Goal: Book appointment/travel/reservation

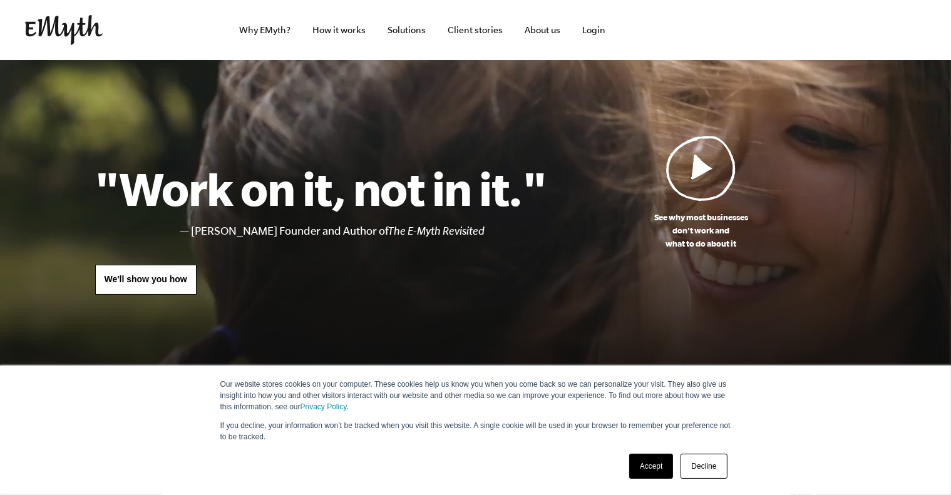
click at [517, 190] on h1 ""Work on it, not in it."" at bounding box center [321, 188] width 452 height 55
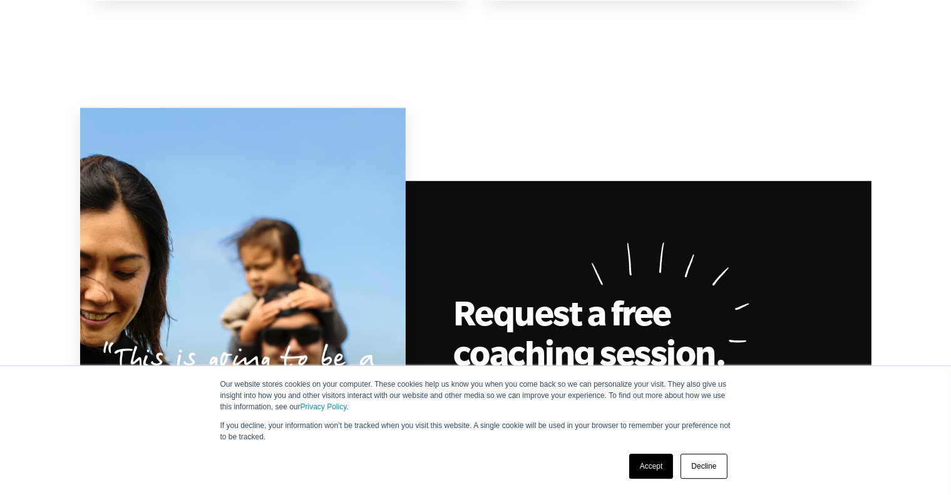
scroll to position [3365, 0]
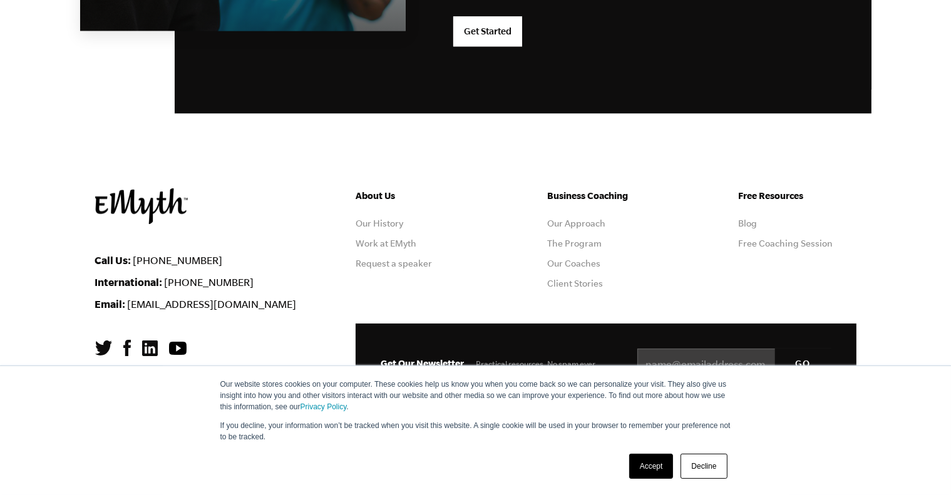
click at [655, 465] on link "Accept" at bounding box center [651, 466] width 44 height 25
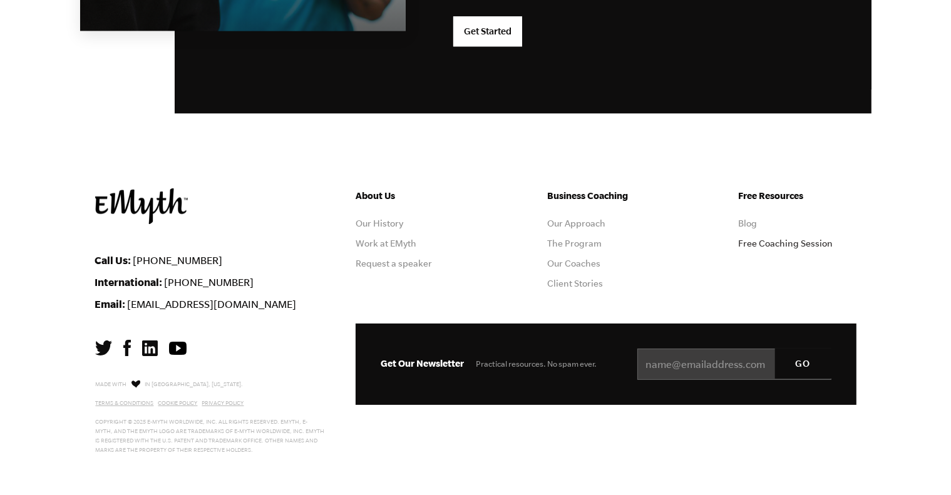
click at [772, 243] on link "Free Coaching Session" at bounding box center [786, 244] width 95 height 10
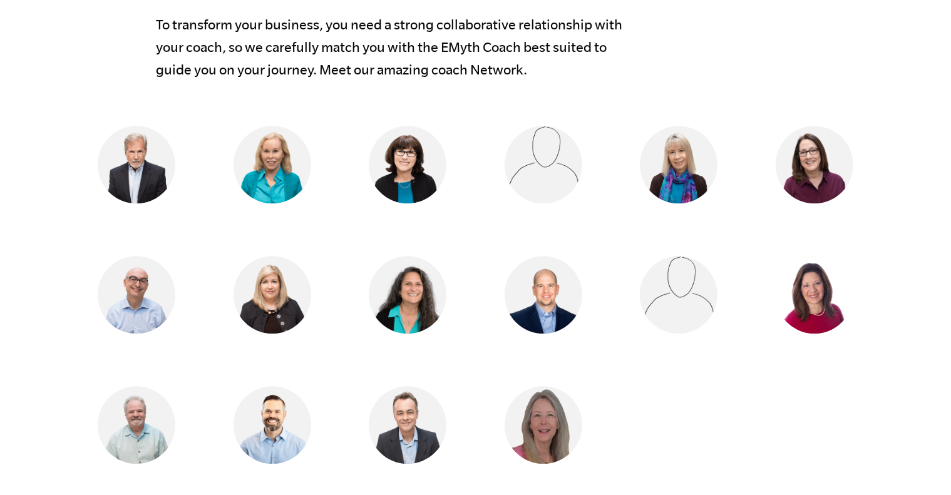
scroll to position [1029, 0]
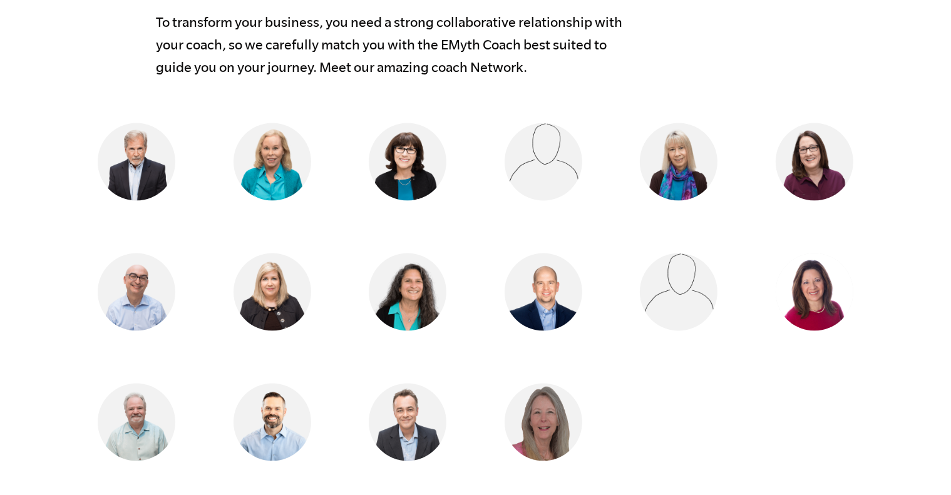
click at [34, 246] on main "Every successful entrepreneur has a mentor. Who’s yours? Our business coaches h…" at bounding box center [475, 245] width 951 height 2428
